Goal: Obtain resource: Obtain resource

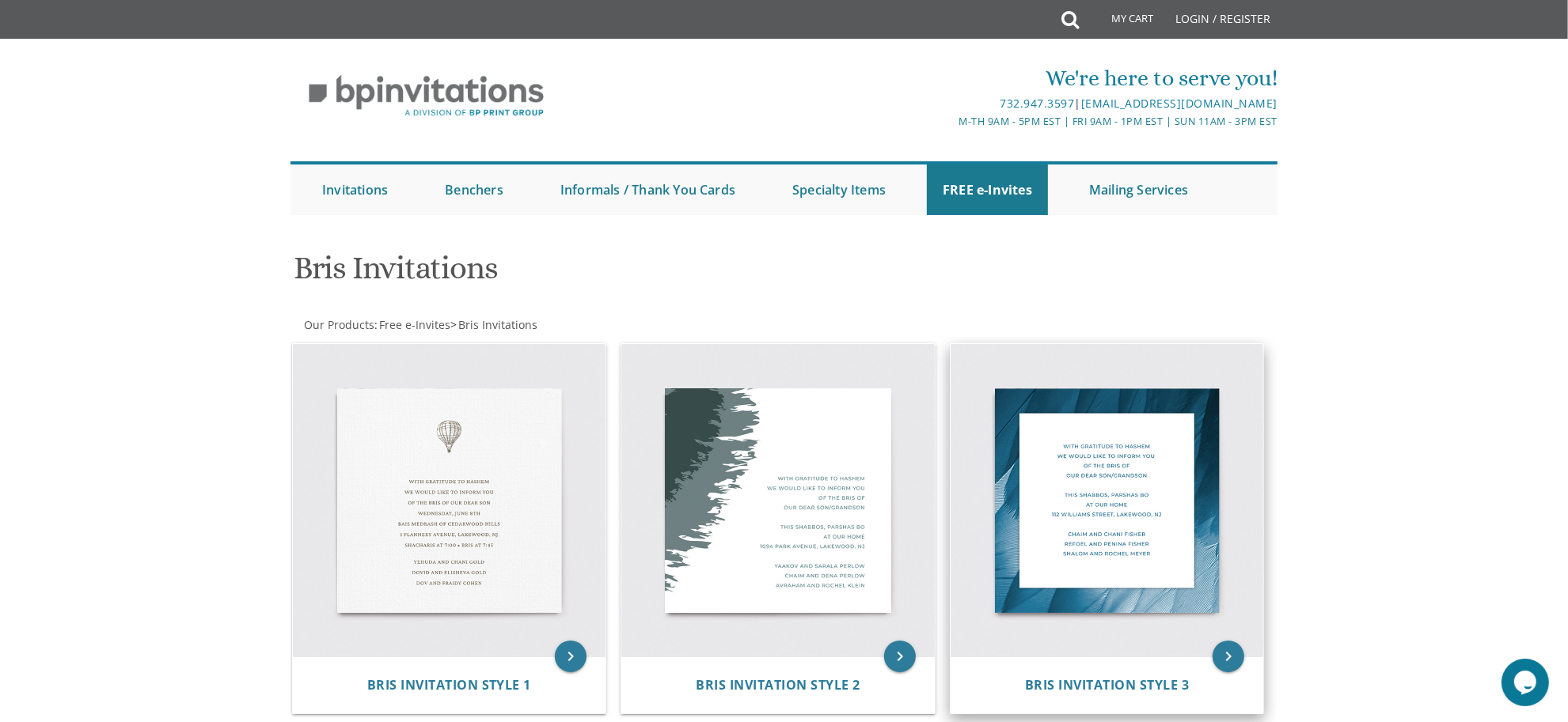
click at [1118, 457] on img at bounding box center [1107, 501] width 313 height 313
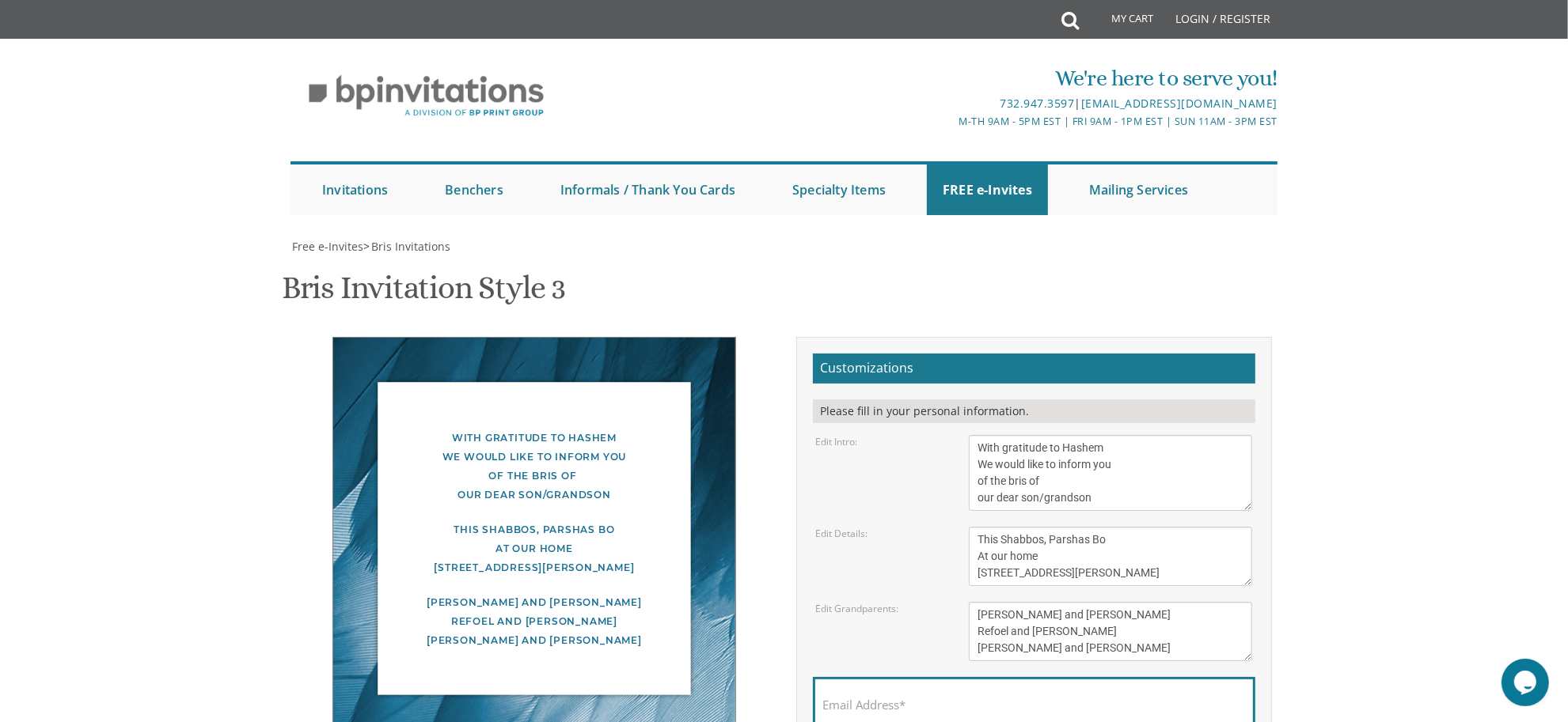
click at [475, 599] on div "[PERSON_NAME] and [PERSON_NAME] Refoel and [PERSON_NAME] [PERSON_NAME] and [PER…" at bounding box center [534, 622] width 339 height 57
drag, startPoint x: 1116, startPoint y: 121, endPoint x: 924, endPoint y: 85, distance: 195.3
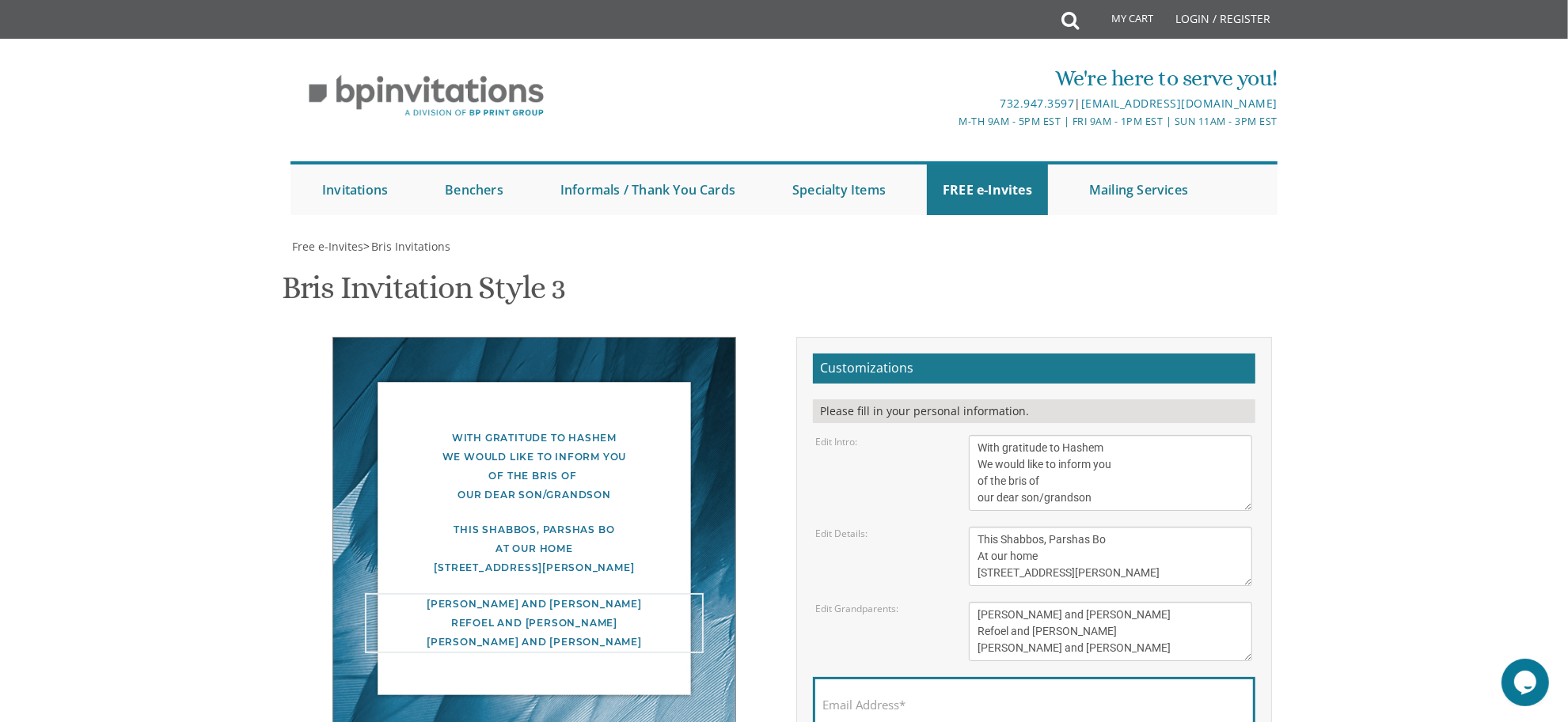
click at [924, 602] on div "Edit Grandparents: [PERSON_NAME] and [PERSON_NAME] Refoel and [PERSON_NAME] [PE…" at bounding box center [1034, 632] width 461 height 59
type textarea "Pesach and [PERSON_NAME] [DEMOGRAPHIC_DATA] and [PERSON_NAME] Rabbi and [PERSON…"
click at [1431, 143] on body "My Cart Total: View Cart Item(s) Submit My Cart Total: View Cart Item(s) Login …" at bounding box center [784, 624] width 1568 height 1250
click at [555, 337] on div "With gratitude to Hashem We would like to inform you of the bris of our dear so…" at bounding box center [784, 583] width 999 height 492
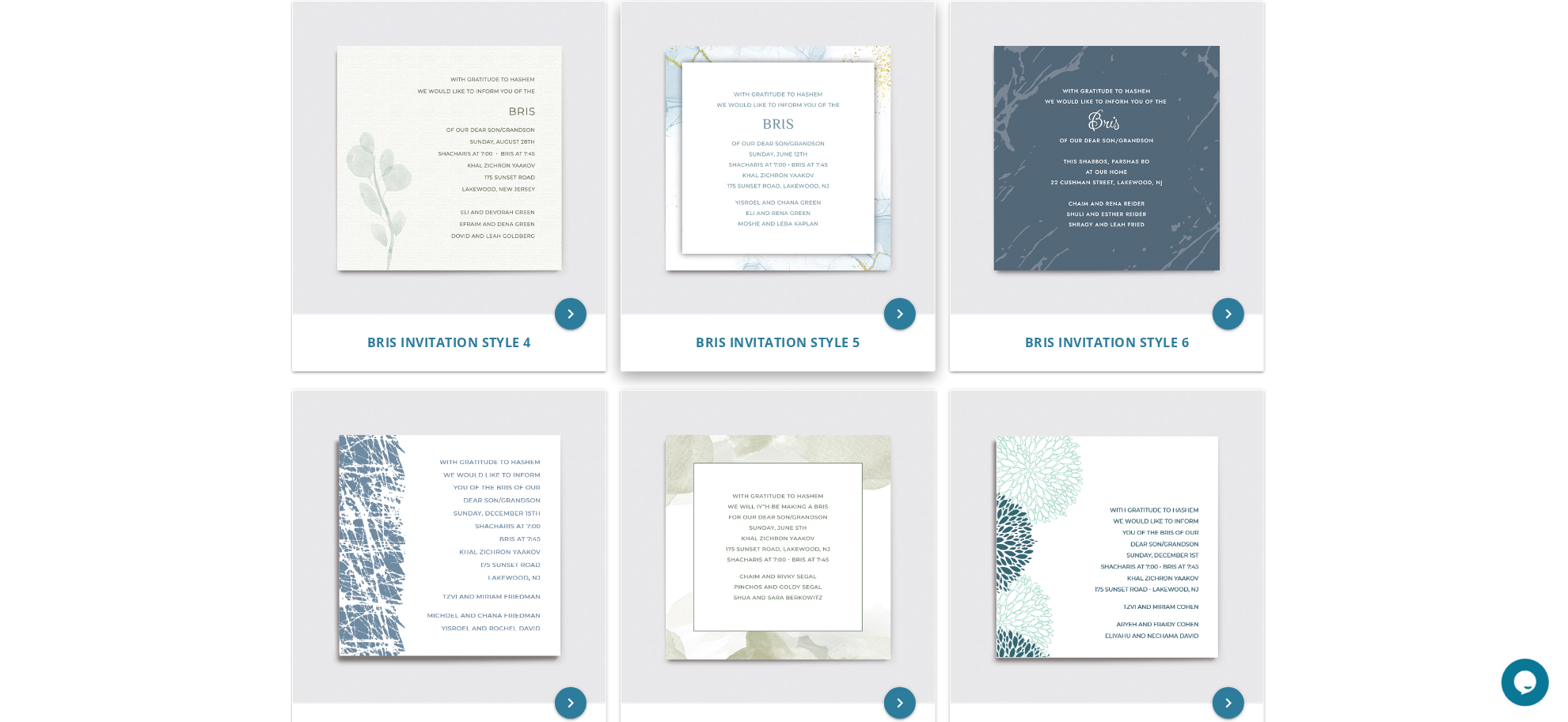
scroll to position [615, 0]
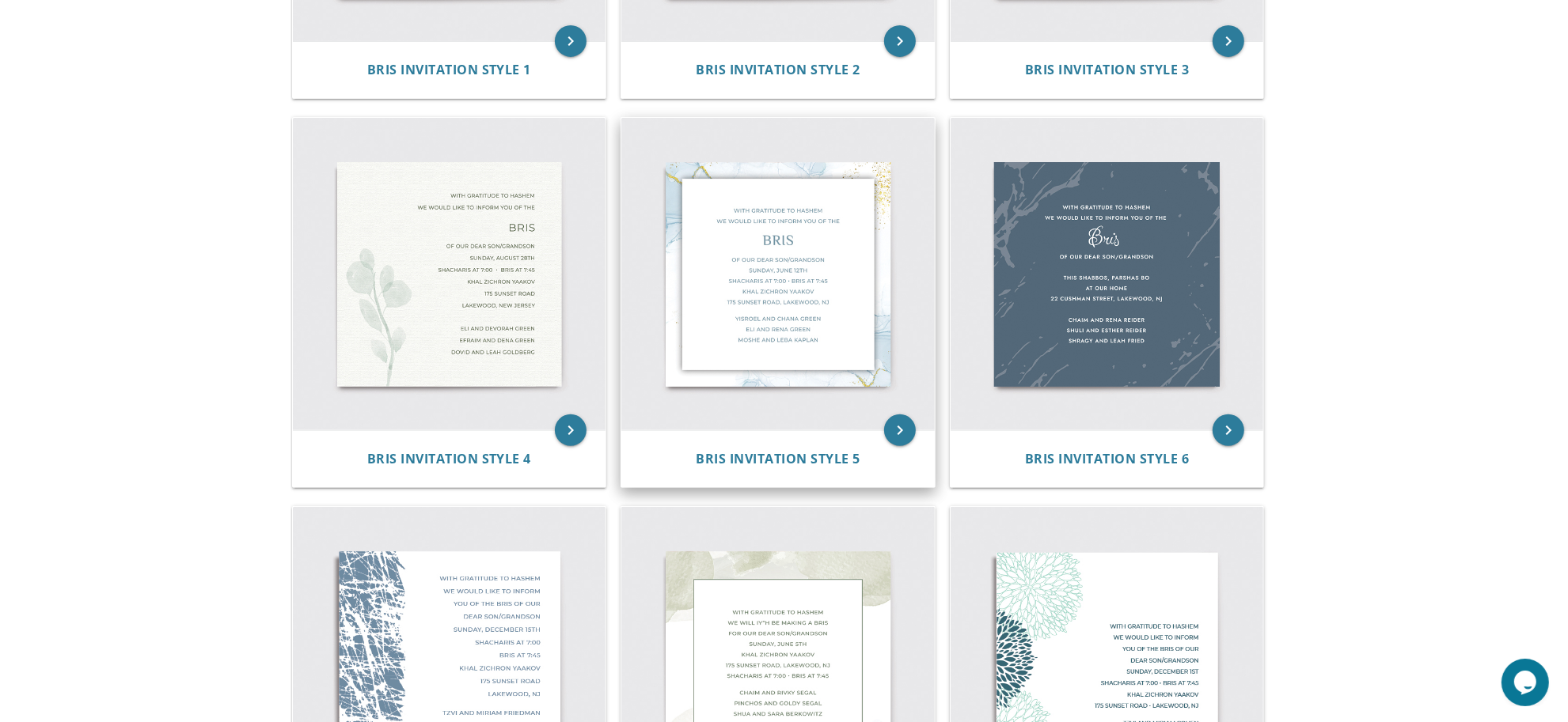
click at [779, 155] on img at bounding box center [778, 274] width 313 height 313
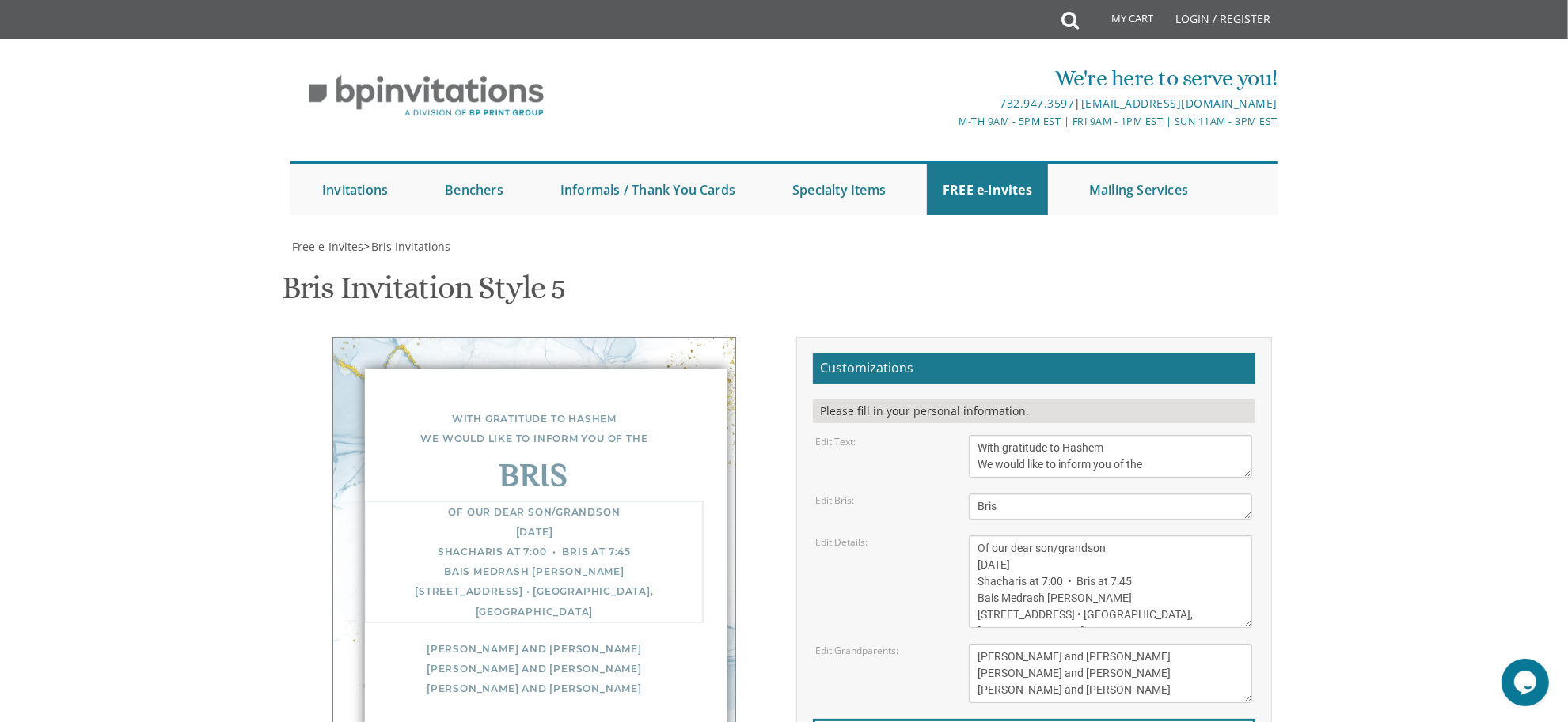
click at [1037, 562] on textarea "Of our dear son/grandson Sunday, December 1st Shacharis at 7:00 • Bris at 7:45 …" at bounding box center [1111, 582] width 284 height 93
drag, startPoint x: 1037, startPoint y: 562, endPoint x: 1098, endPoint y: 563, distance: 61.0
click at [1098, 563] on textarea "Of our dear son/grandson Sunday, December 1st Shacharis at 7:00 • Bris at 7:45 …" at bounding box center [1111, 582] width 284 height 93
click at [1050, 579] on textarea "Of our dear son/grandson Sunday, December 1st Shacharis at 7:00 • Bris at 7:45 …" at bounding box center [1111, 582] width 284 height 93
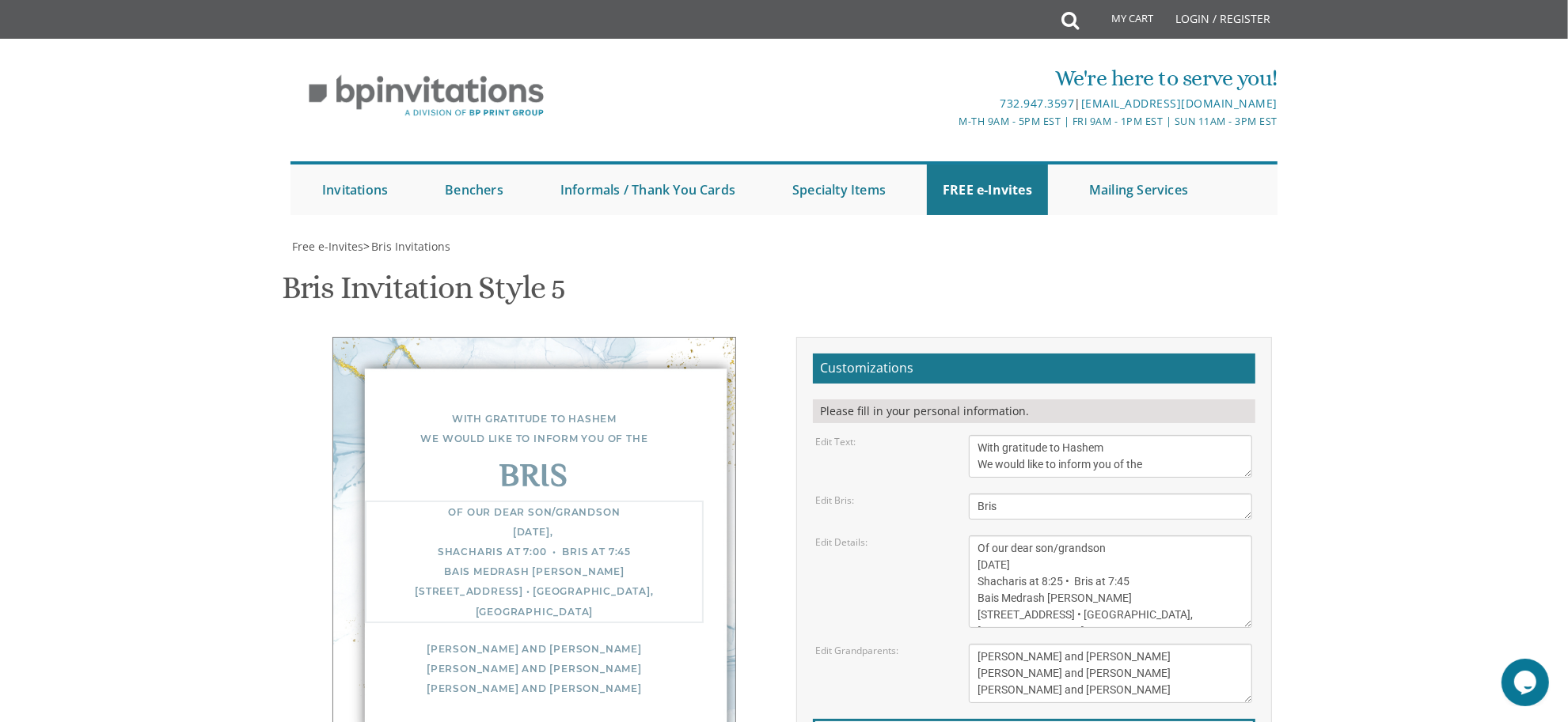
click at [1113, 580] on textarea "Of our dear son/grandson Sunday, December 1st Shacharis at 7:00 • Bris at 7:45 …" at bounding box center [1111, 582] width 284 height 93
click at [991, 596] on textarea "Of our dear son/grandson Sunday, December 1st Shacharis at 7:00 • Bris at 7:45 …" at bounding box center [1111, 582] width 284 height 93
drag, startPoint x: 991, startPoint y: 596, endPoint x: 1076, endPoint y: 603, distance: 85.3
click at [1076, 603] on textarea "Of our dear son/grandson Sunday, December 1st Shacharis at 7:00 • Bris at 7:45 …" at bounding box center [1111, 582] width 284 height 93
click at [983, 618] on textarea "Of our dear son/grandson Sunday, December 1st Shacharis at 7:00 • Bris at 7:45 …" at bounding box center [1111, 582] width 284 height 93
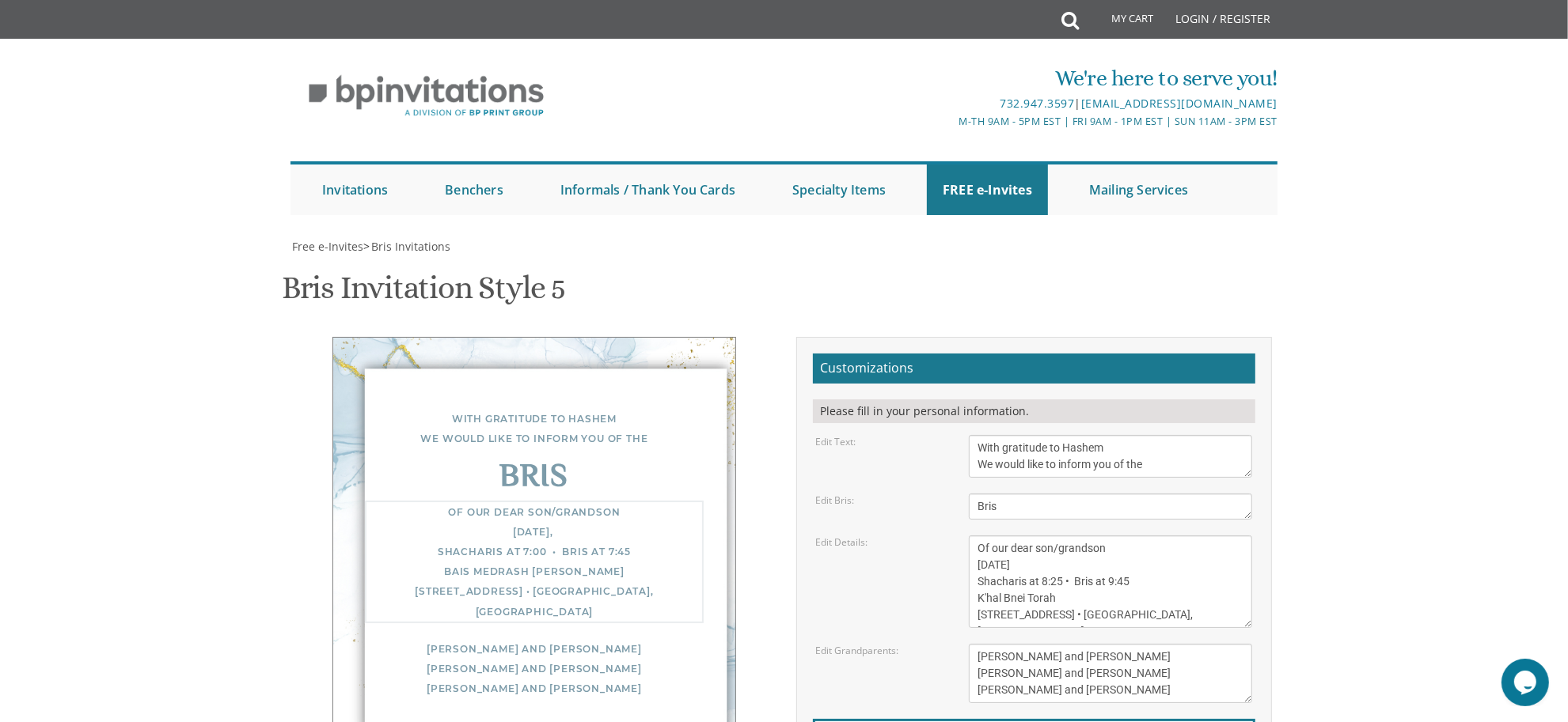
drag, startPoint x: 983, startPoint y: 618, endPoint x: 1072, endPoint y: 610, distance: 89.4
click at [1072, 610] on textarea "Of our dear son/grandson Sunday, December 1st Shacharis at 7:00 • Bris at 7:45 …" at bounding box center [1111, 582] width 284 height 93
click at [1060, 582] on textarea "Of our dear son/grandson Sunday, December 1st Shacharis at 7:00 • Bris at 7:45 …" at bounding box center [1111, 582] width 284 height 93
click at [1193, 576] on textarea "Of our dear son/grandson Sunday, December 1st Shacharis at 7:00 • Bris at 7:45 …" at bounding box center [1111, 582] width 284 height 93
click at [1084, 615] on textarea "Of our dear son/grandson Sunday, December 1st Shacharis at 7:00 • Bris at 7:45 …" at bounding box center [1111, 582] width 284 height 93
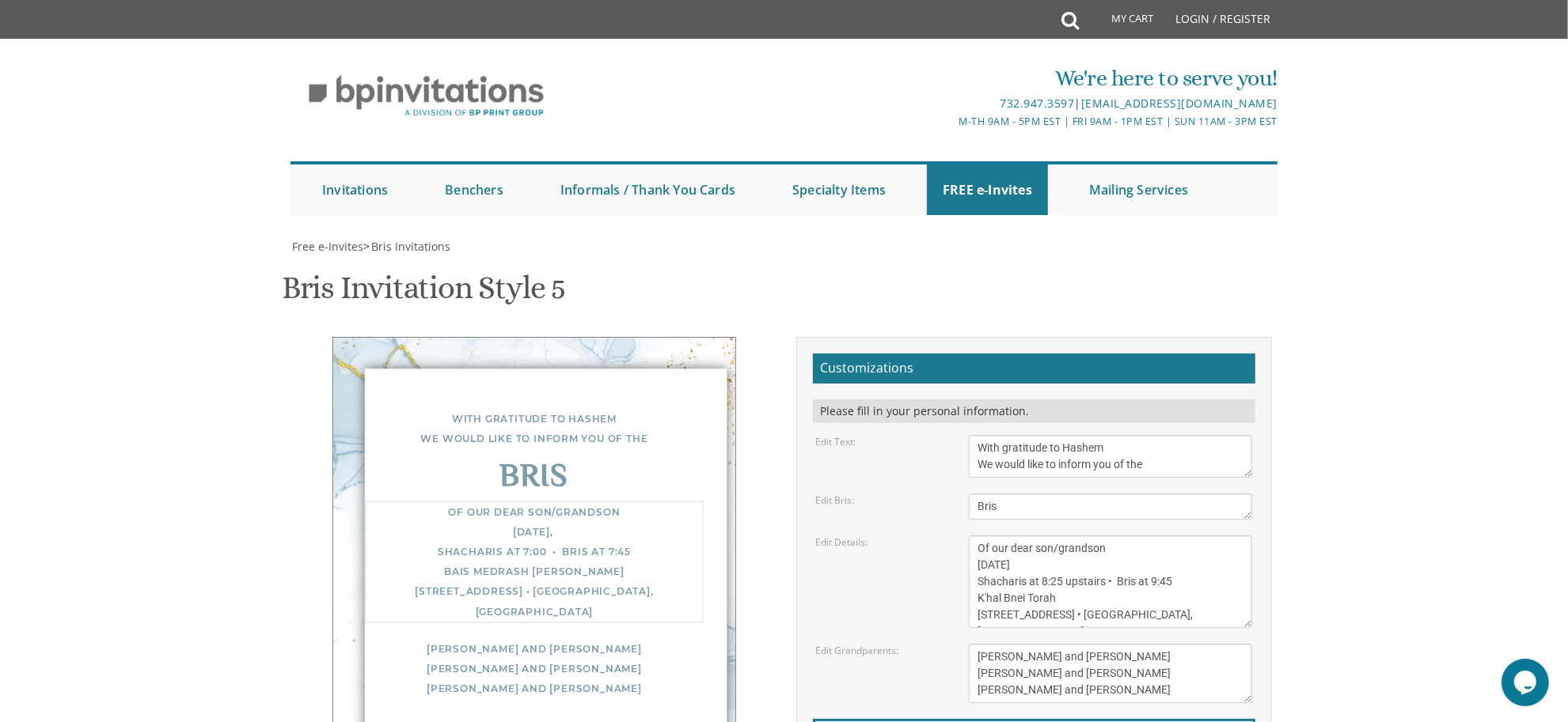
click at [1091, 576] on textarea "Of our dear son/grandson Sunday, December 1st Shacharis at 7:00 • Bris at 7:45 …" at bounding box center [1111, 582] width 284 height 93
type textarea "Of our dear son/grandson Sunday, August 24 Shacharis at 8:25 upstairs • Bris at…"
click at [1019, 507] on textarea "Bris" at bounding box center [1111, 507] width 284 height 26
click at [1098, 663] on textarea "Yisroel and Chana Green Eli and Rena Green Moshe and Leba Kaplan" at bounding box center [1111, 673] width 284 height 59
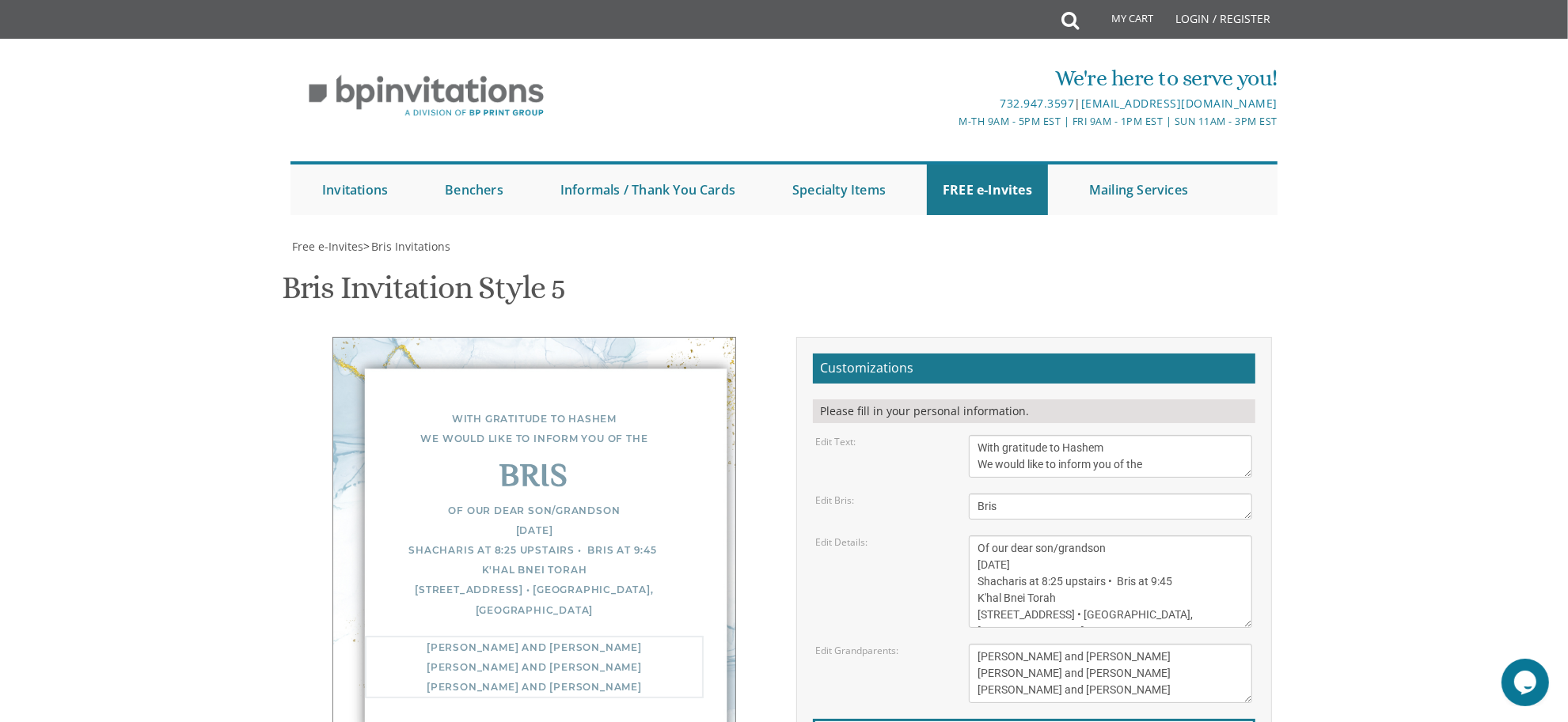
click at [1098, 663] on textarea "Yisroel and Chana Green Eli and Rena Green Moshe and Leba Kaplan" at bounding box center [1111, 673] width 284 height 59
drag, startPoint x: 1098, startPoint y: 693, endPoint x: 922, endPoint y: 630, distance: 186.9
click at [922, 630] on form "Customizations Please fill in your personal information. Edit Text: With gratit…" at bounding box center [1034, 599] width 442 height 490
type textarea "S"
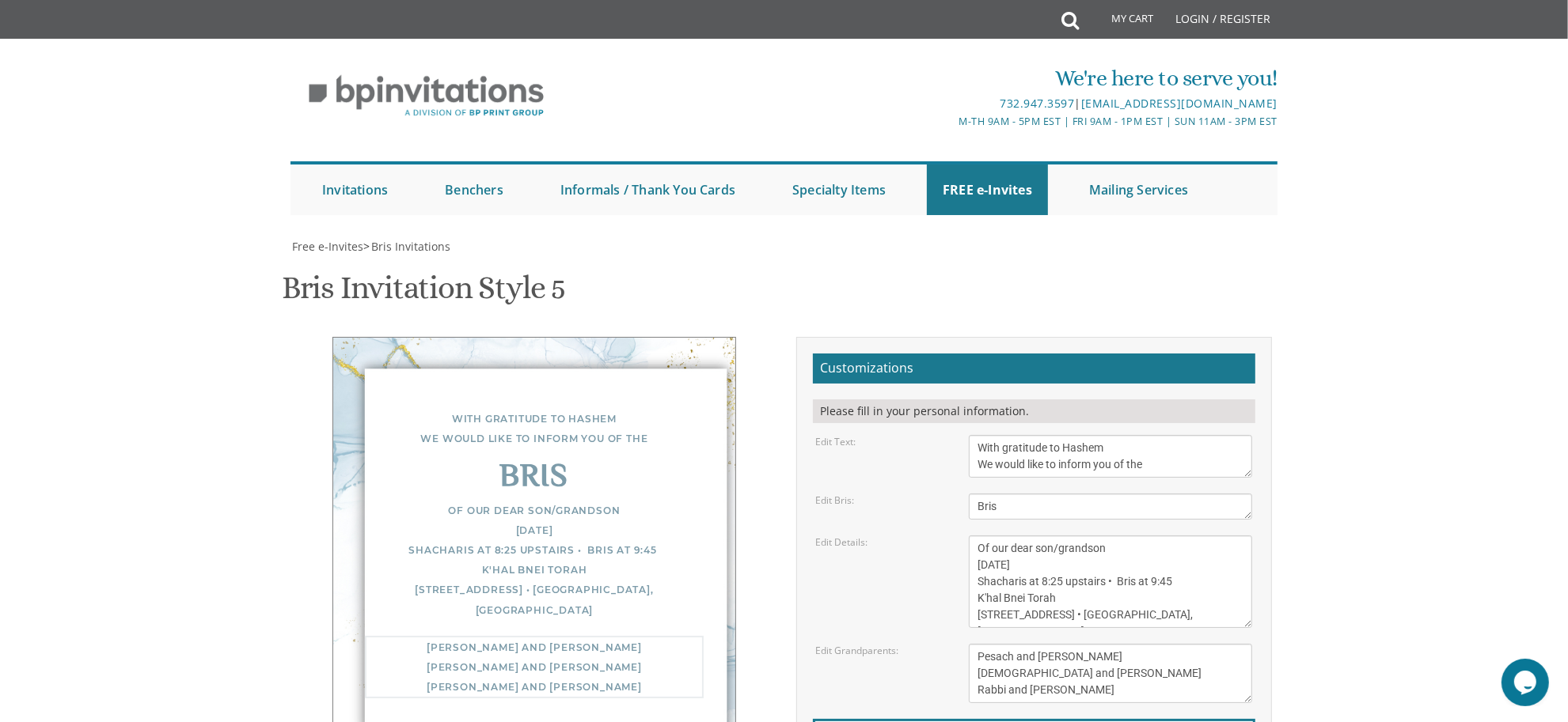
type textarea "Pesach and Sarala Dresdner Rabbi and Mrs. Moshe Dresdner Rabbi and Mrs. Dovid B…"
click at [1022, 603] on div "Free e-Invites > Bris Invitations Bris Invitation Style 5 SKU: bris5 With grati…" at bounding box center [783, 608] width 987 height 739
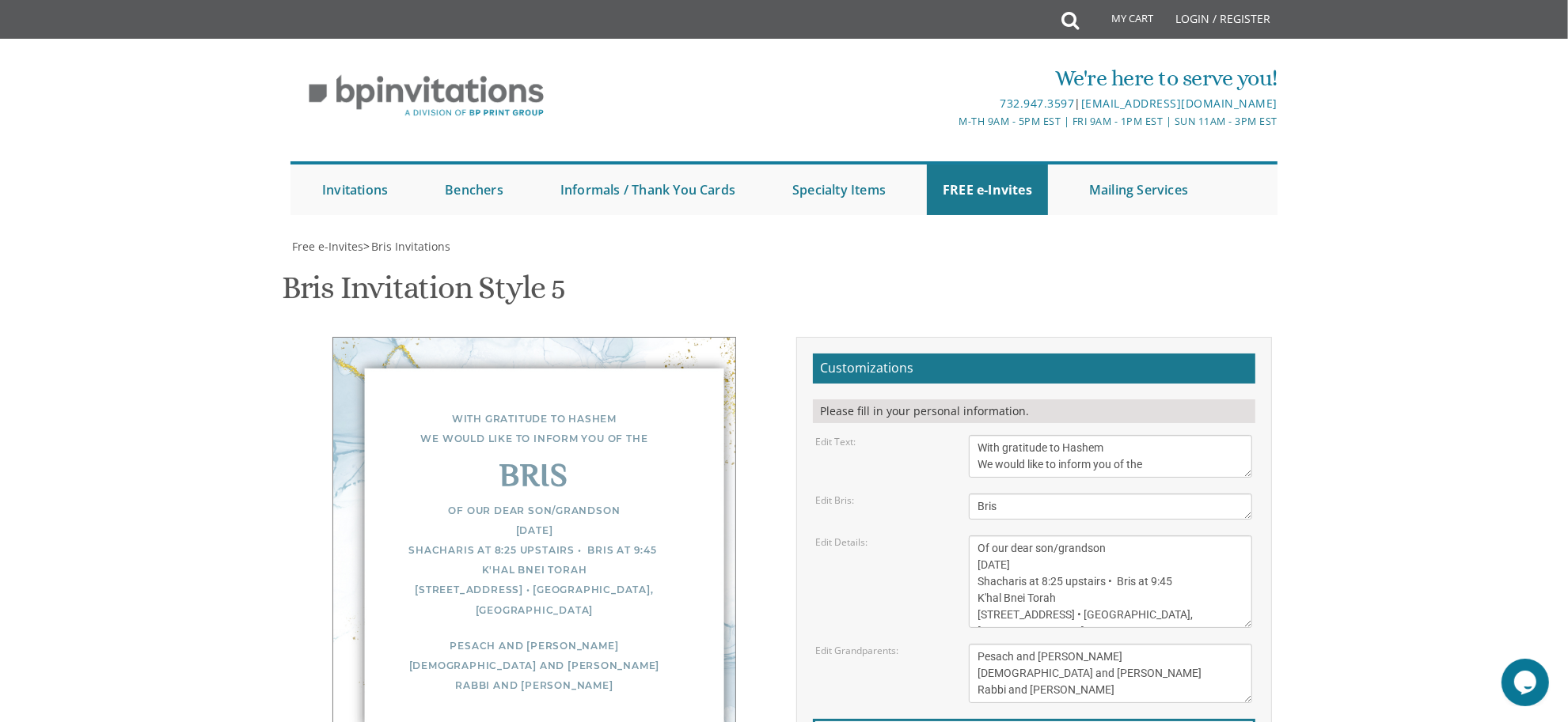
click at [1343, 467] on body "My Cart Total: View Cart Item(s) Submit My Cart Total: View Cart Item(s) Login …" at bounding box center [784, 646] width 1568 height 1291
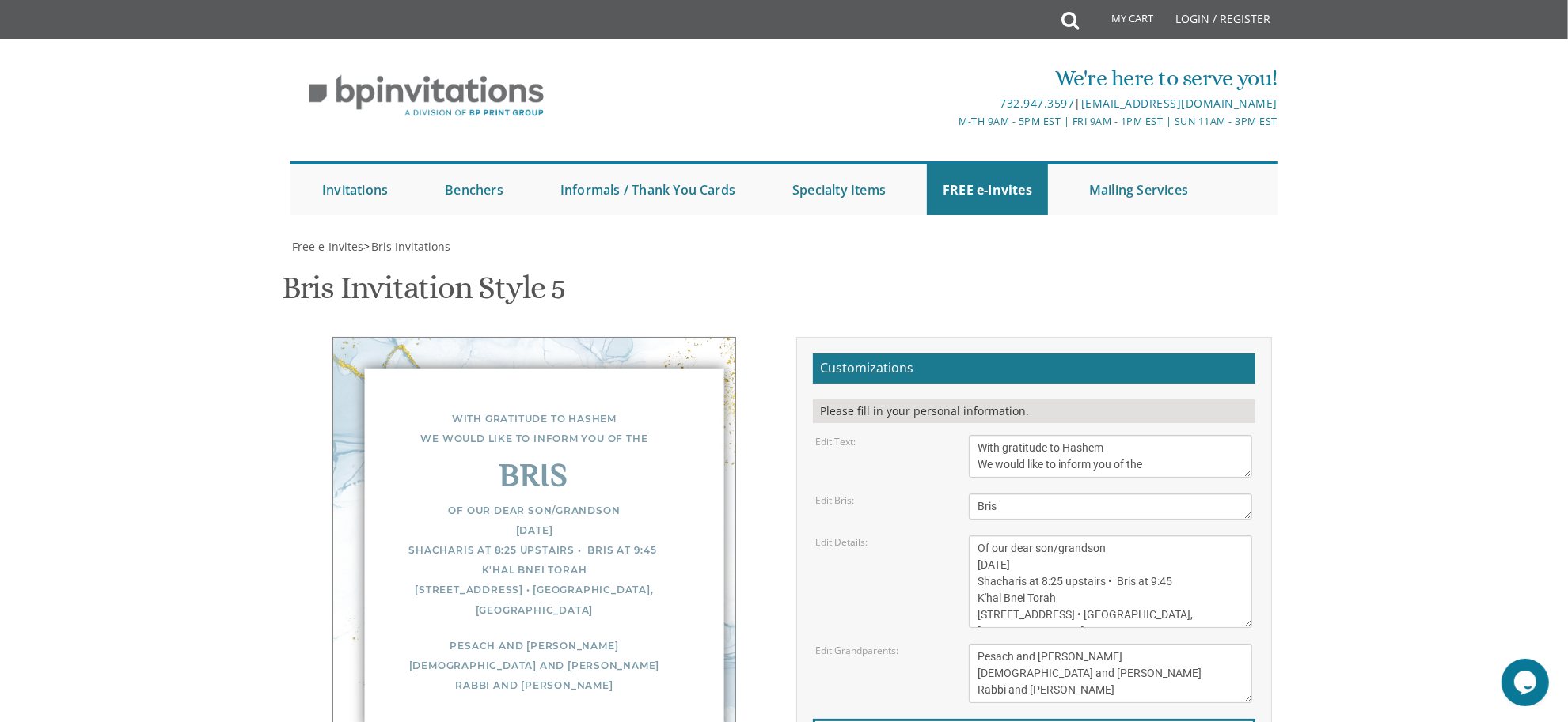
type input "x"
type input "cdresdner@bnosyisroel.org"
